Goal: Check status: Check status

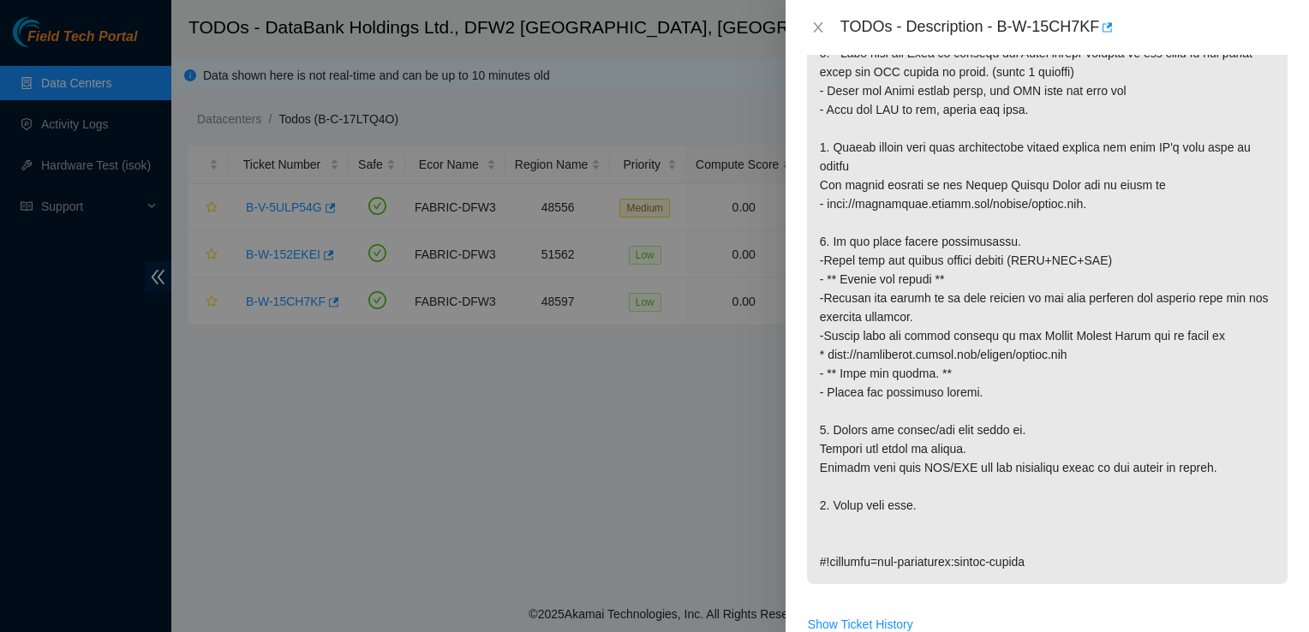
scroll to position [452, 0]
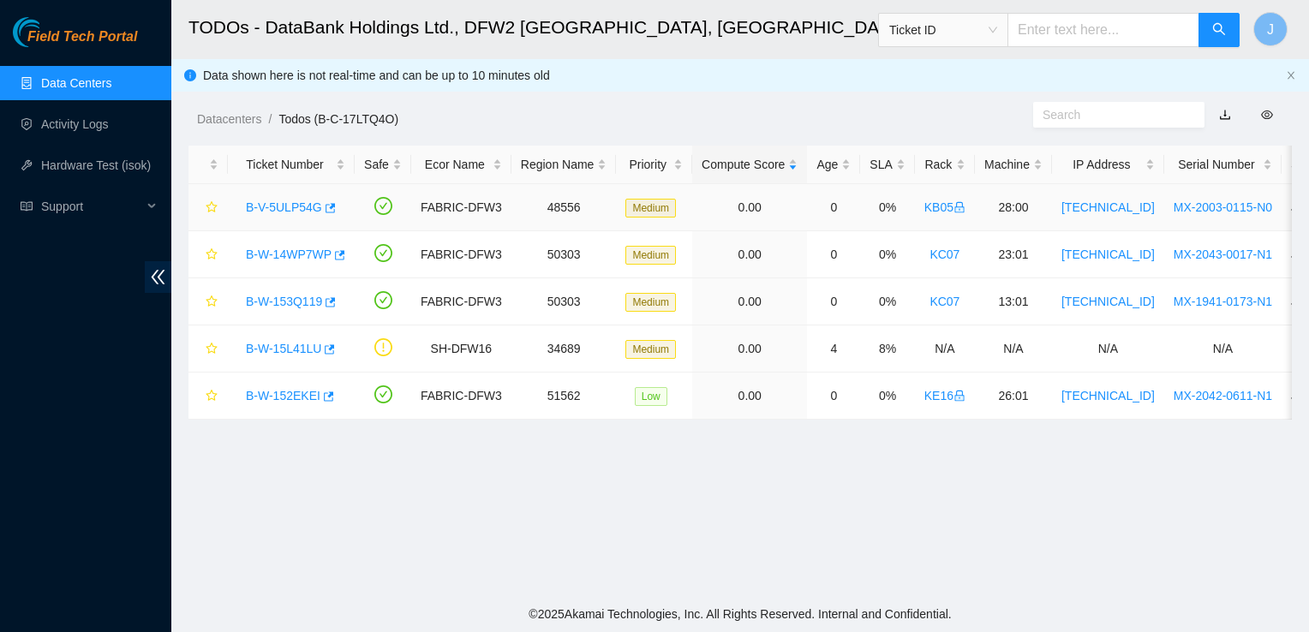
click at [295, 213] on link "B-V-5ULP54G" at bounding box center [284, 208] width 76 height 14
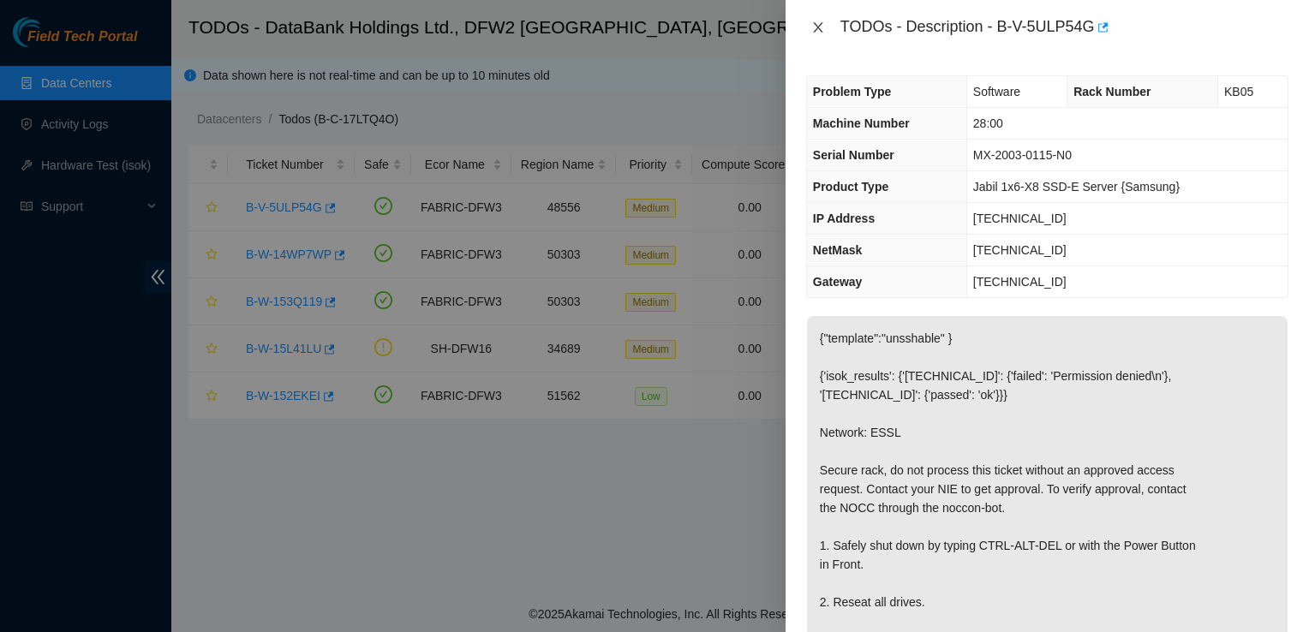
click at [811, 33] on icon "close" at bounding box center [818, 28] width 14 height 14
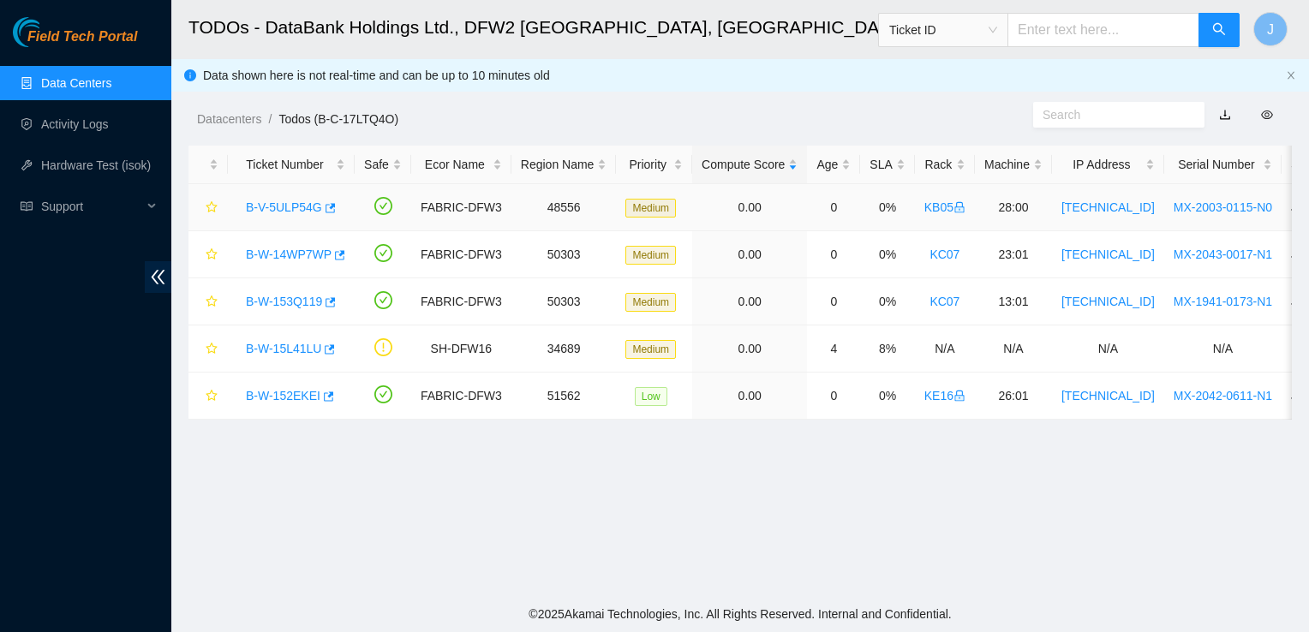
click at [305, 207] on link "B-V-5ULP54G" at bounding box center [284, 208] width 76 height 14
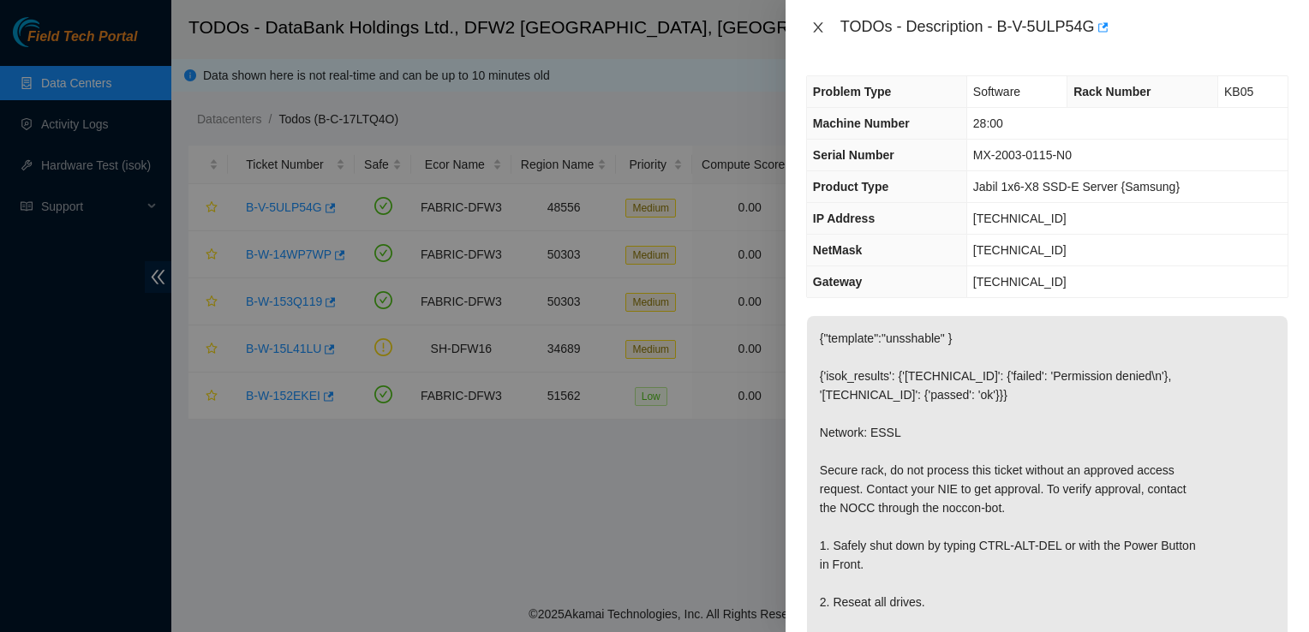
click at [817, 21] on icon "close" at bounding box center [818, 28] width 14 height 14
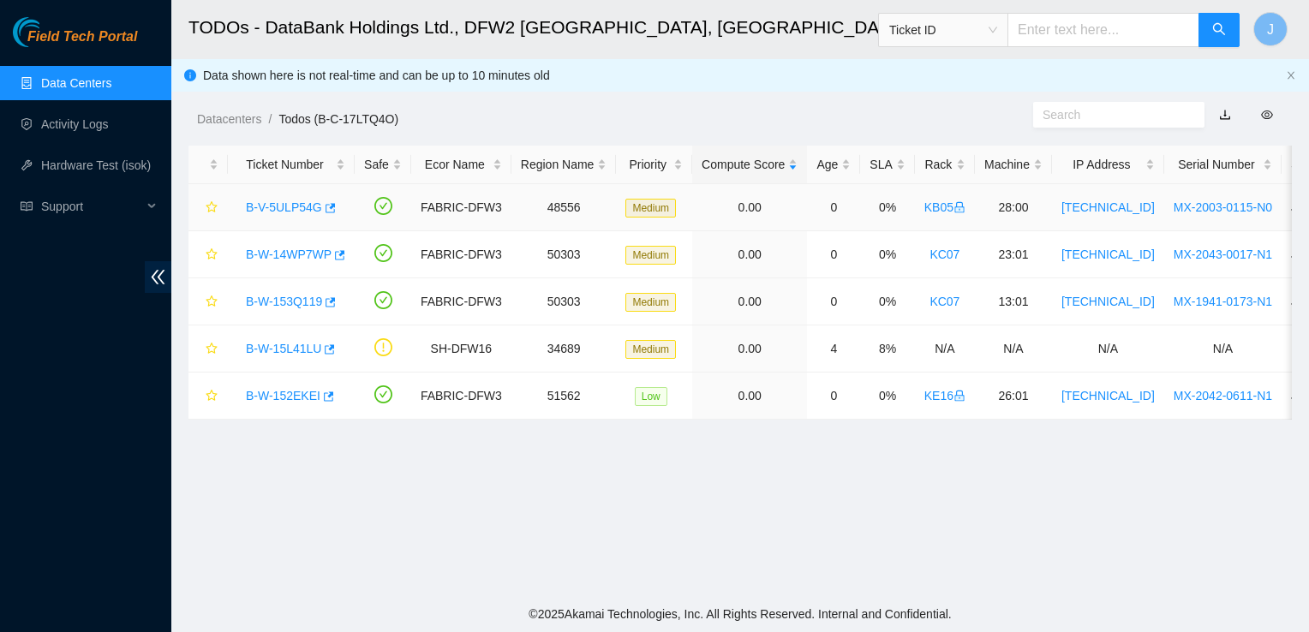
click at [295, 211] on link "B-V-5ULP54G" at bounding box center [284, 208] width 76 height 14
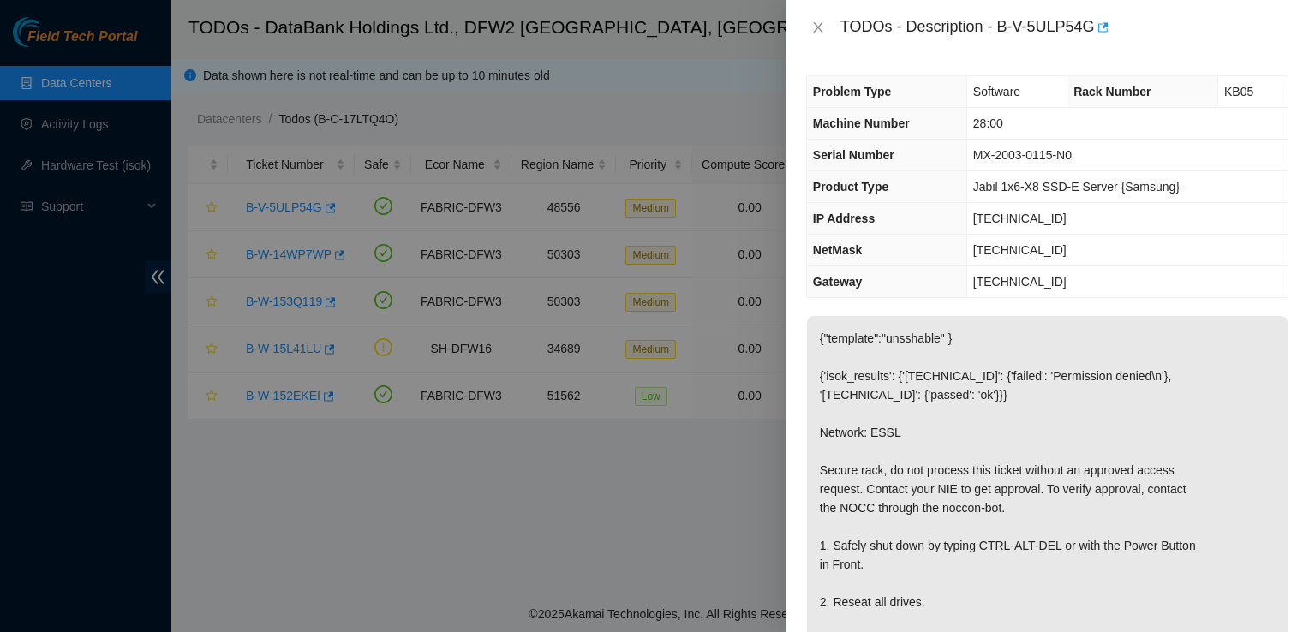
click at [83, 81] on div at bounding box center [654, 316] width 1309 height 632
click at [812, 27] on icon "close" at bounding box center [818, 28] width 14 height 14
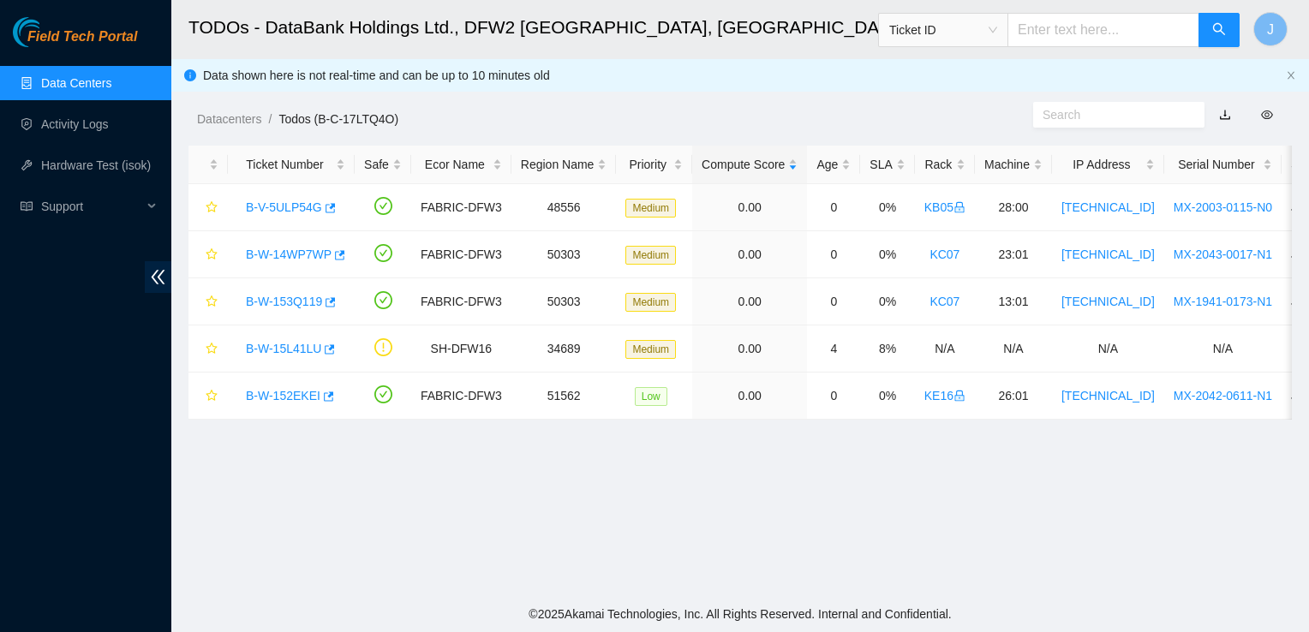
click at [104, 89] on link "Data Centers" at bounding box center [76, 83] width 70 height 14
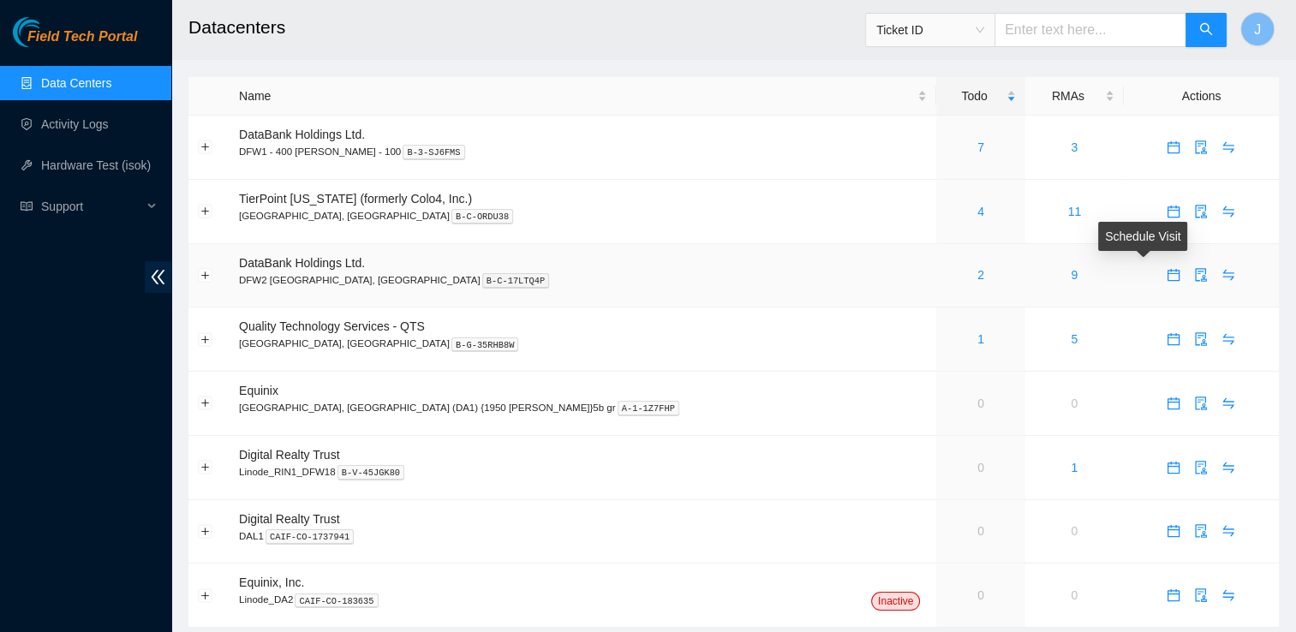
click at [1161, 281] on span "calendar" at bounding box center [1174, 275] width 26 height 14
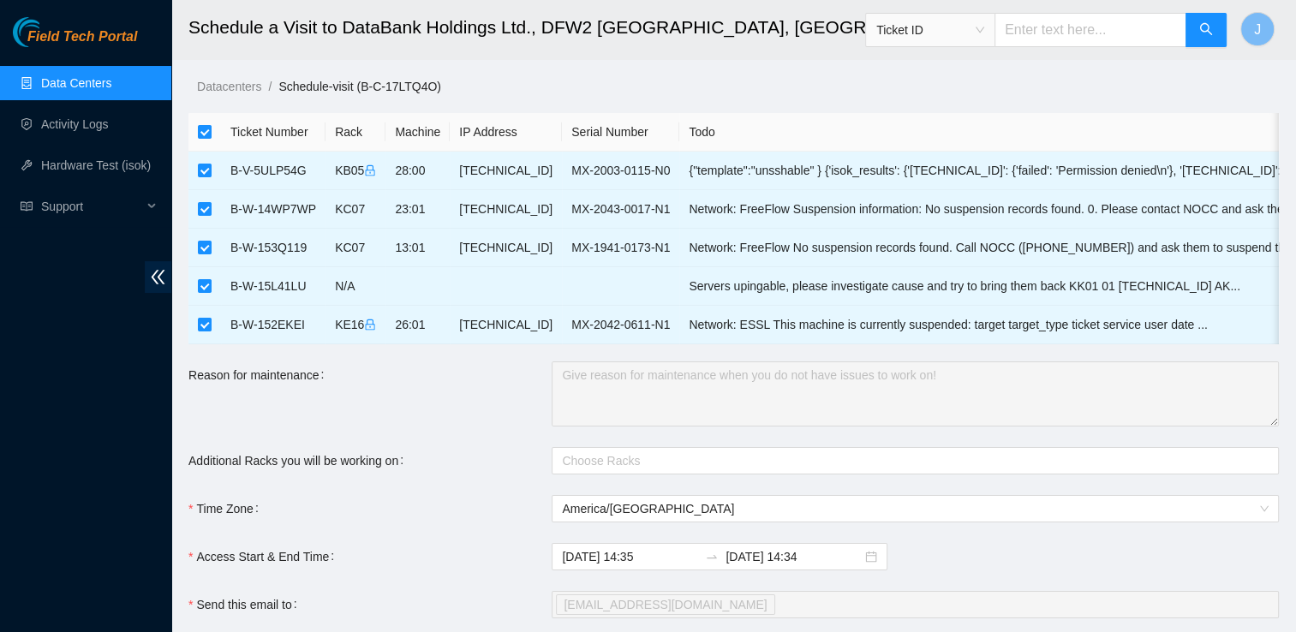
click at [75, 83] on link "Data Centers" at bounding box center [76, 83] width 70 height 14
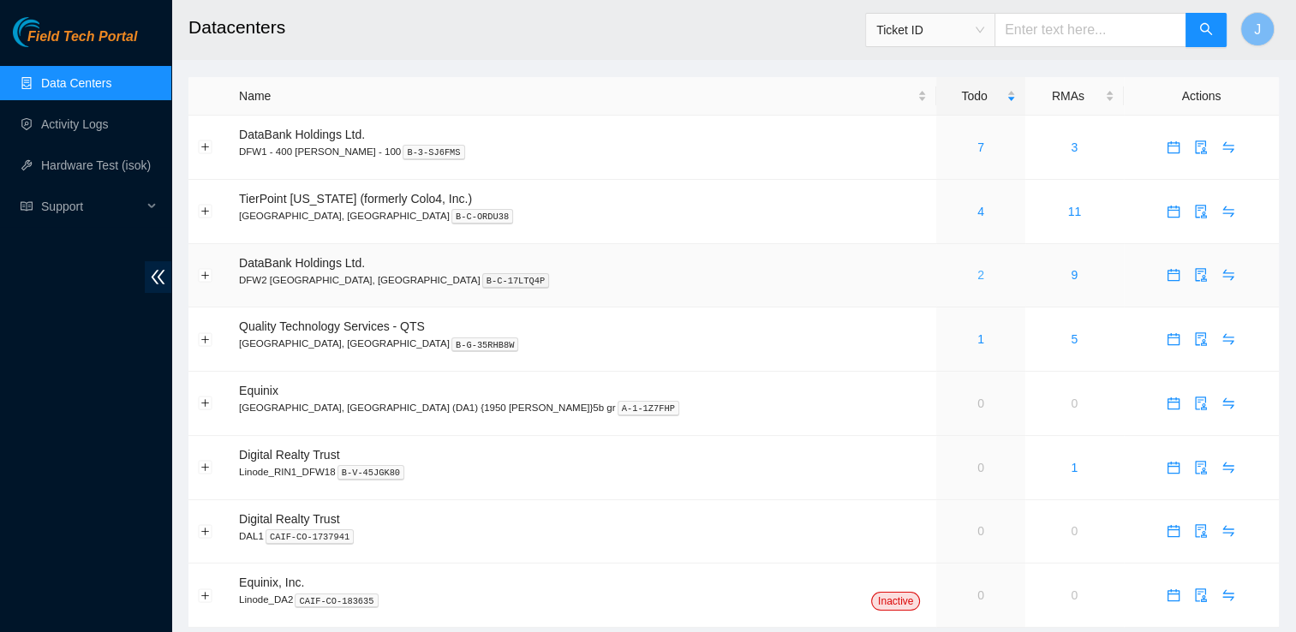
click at [978, 272] on link "2" at bounding box center [981, 275] width 7 height 14
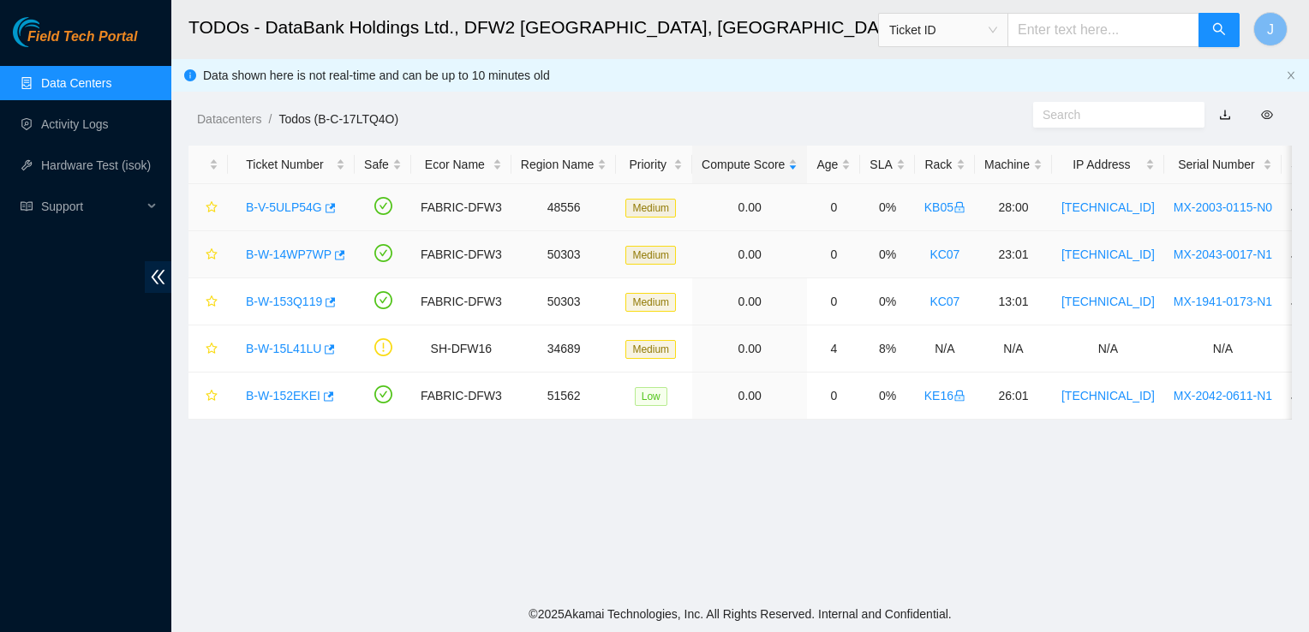
click at [260, 213] on link "B-V-5ULP54G" at bounding box center [284, 208] width 76 height 14
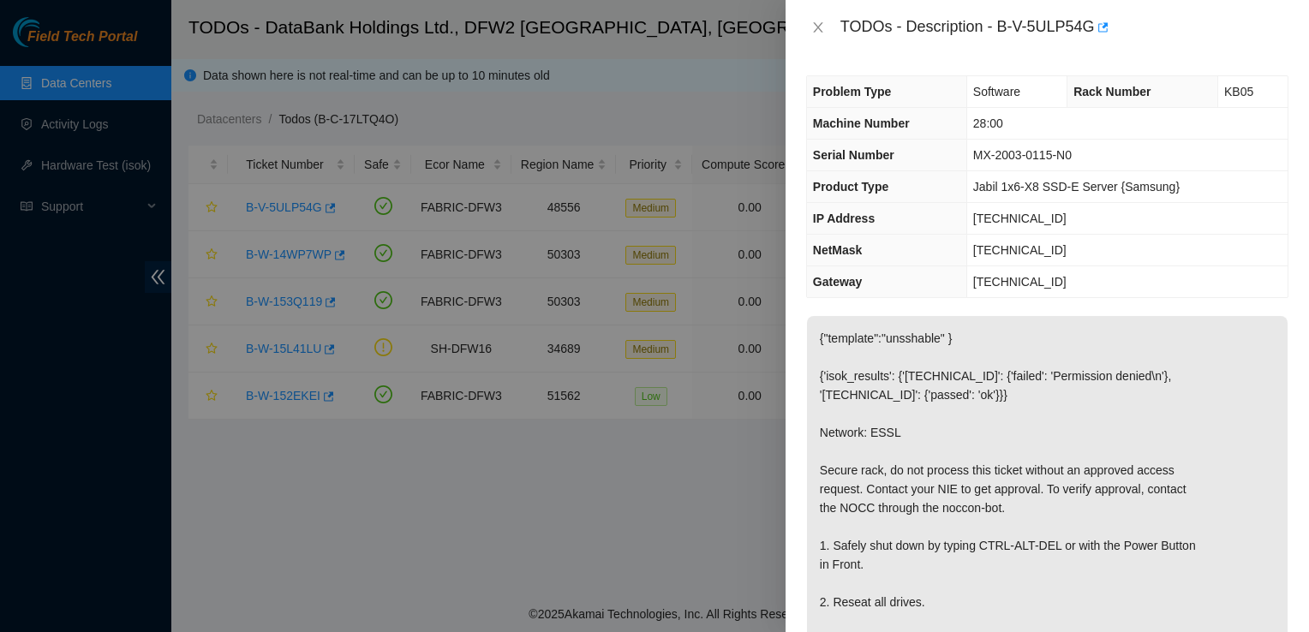
click at [717, 632] on html "Field Tech Portal Data Centers Activity Logs Hardware Test (isok) Support TODOs…" at bounding box center [654, 316] width 1309 height 632
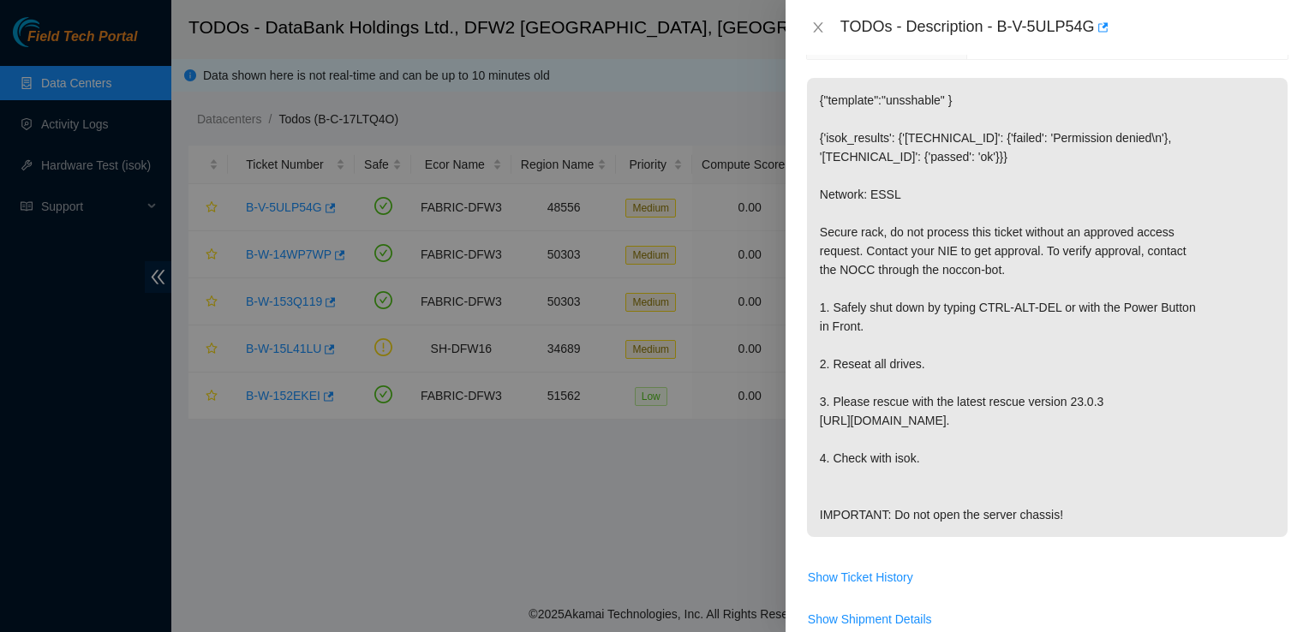
scroll to position [233, 0]
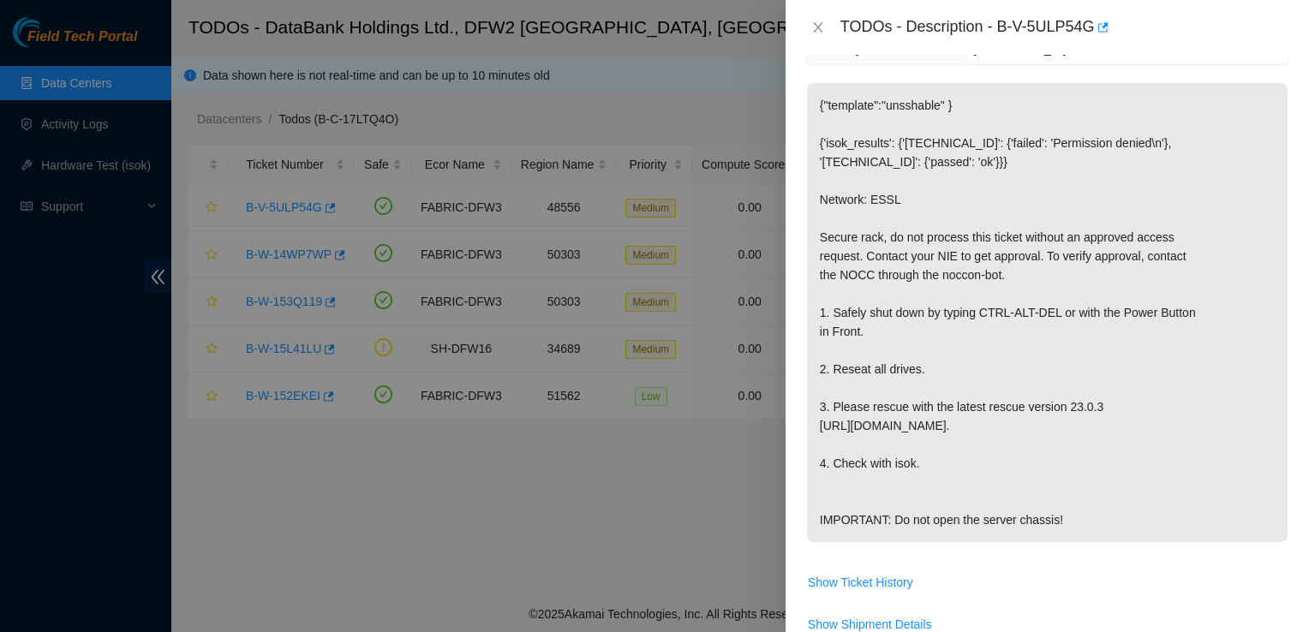
click at [979, 627] on td "Show Shipment Details" at bounding box center [1047, 631] width 482 height 42
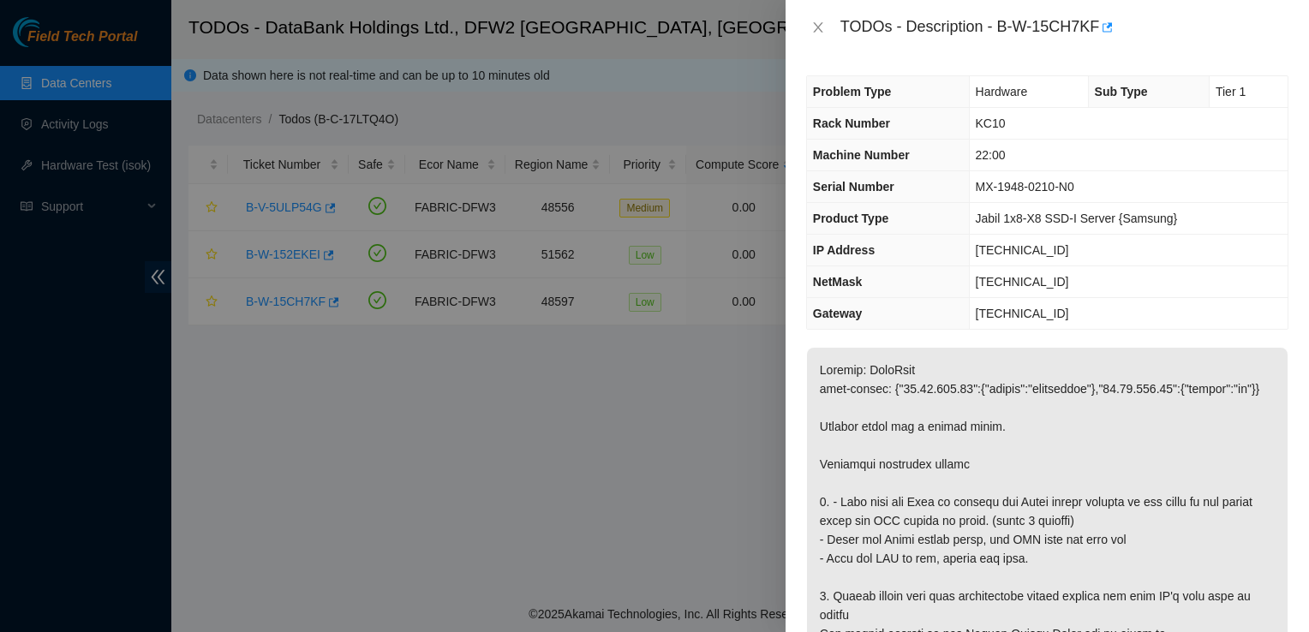
scroll to position [452, 0]
